Goal: Find specific page/section: Find specific page/section

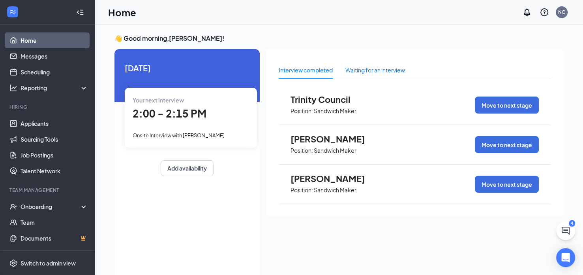
click at [365, 71] on div "Waiting for an interview" at bounding box center [376, 70] width 60 height 9
click at [381, 67] on div "Waiting for an interview" at bounding box center [376, 70] width 60 height 9
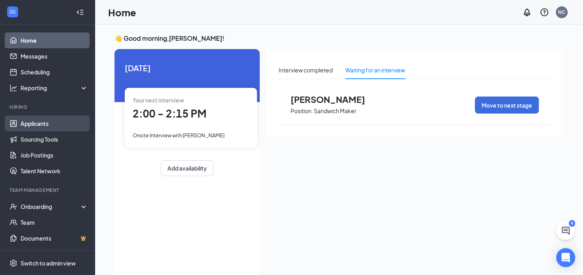
click at [43, 119] on link "Applicants" at bounding box center [55, 123] width 68 height 16
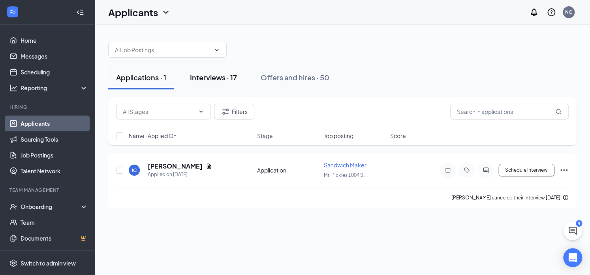
click at [202, 76] on div "Interviews · 17" at bounding box center [213, 77] width 47 height 10
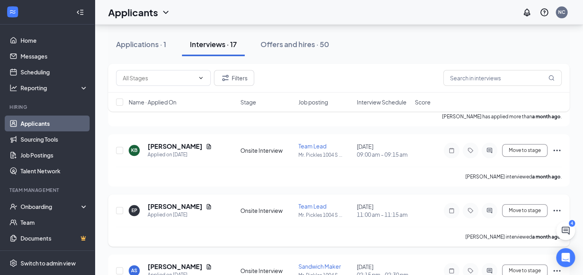
scroll to position [860, 0]
click at [319, 41] on div "Offers and hires · 50" at bounding box center [295, 44] width 69 height 10
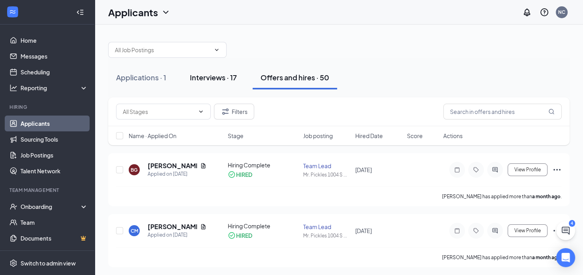
click at [220, 76] on div "Interviews · 17" at bounding box center [213, 77] width 47 height 10
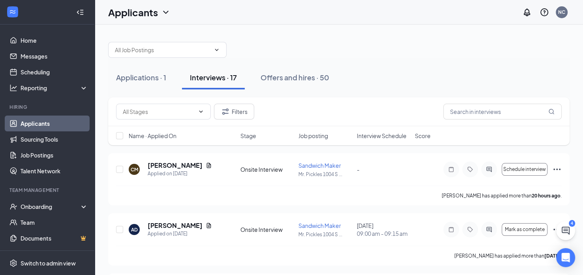
click at [470, 72] on div "Applications · 1 Interviews · 17 Offers and hires · 50" at bounding box center [339, 78] width 462 height 24
click at [33, 39] on link "Home" at bounding box center [55, 40] width 68 height 16
